Goal: Unclear

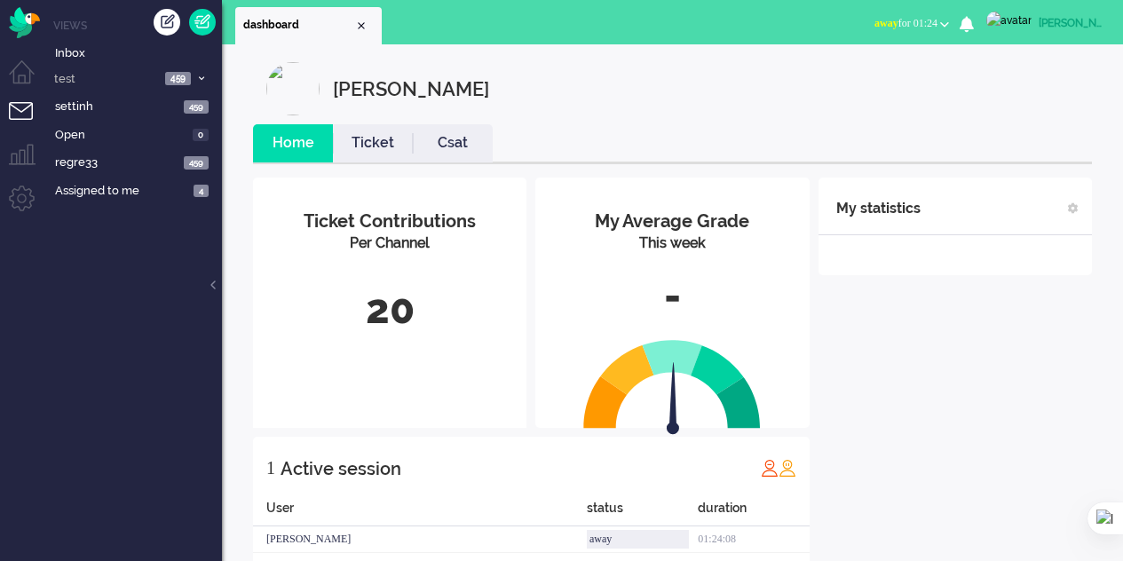
scroll to position [40, 0]
